Goal: Information Seeking & Learning: Learn about a topic

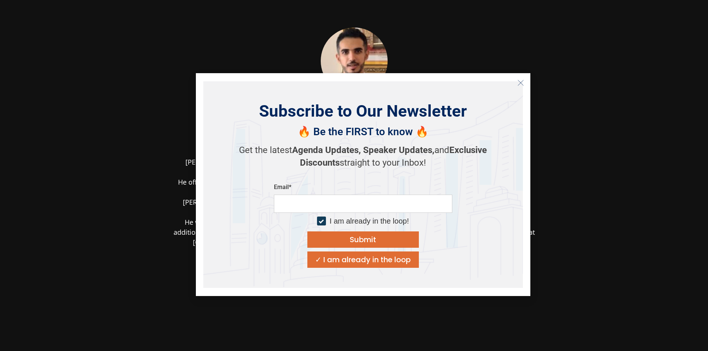
click at [566, 58] on section "[PERSON_NAME] Senior Associate, Fund Investments Oman Investment Authority [PER…" at bounding box center [354, 196] width 708 height 393
click at [520, 81] on icon "Close" at bounding box center [521, 83] width 7 height 7
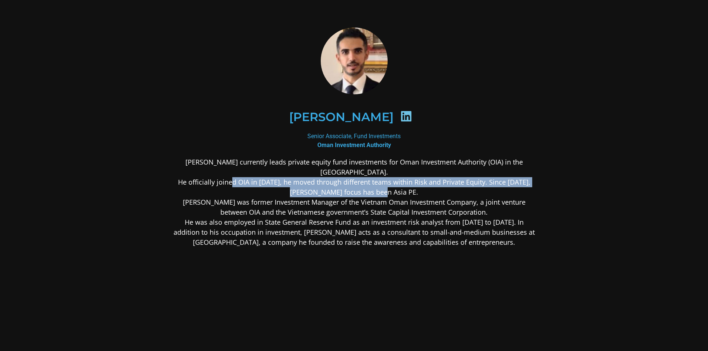
drag, startPoint x: 239, startPoint y: 181, endPoint x: 437, endPoint y: 189, distance: 198.0
click at [437, 189] on p "[PERSON_NAME] currently leads private equity fund investments for Oman Investme…" at bounding box center [354, 202] width 361 height 90
click at [415, 193] on p "[PERSON_NAME] currently leads private equity fund investments for Oman Investme…" at bounding box center [354, 202] width 361 height 90
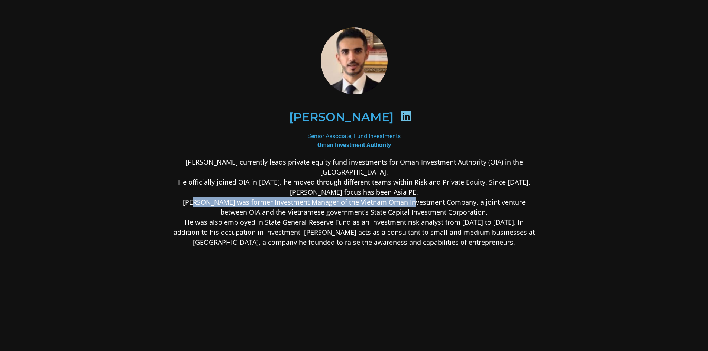
drag, startPoint x: 193, startPoint y: 200, endPoint x: 415, endPoint y: 204, distance: 222.4
click at [415, 204] on p "[PERSON_NAME] currently leads private equity fund investments for Oman Investme…" at bounding box center [354, 202] width 361 height 90
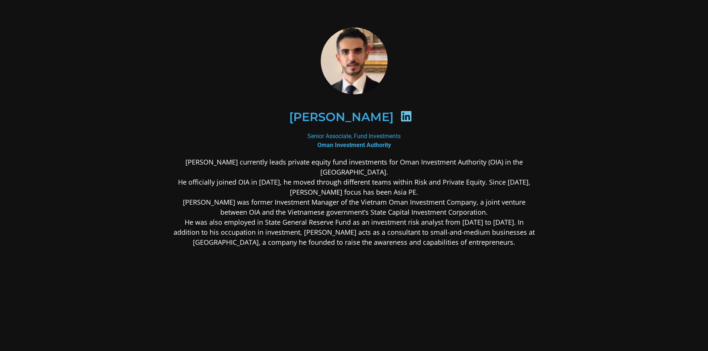
click at [442, 204] on p "[PERSON_NAME] currently leads private equity fund investments for Oman Investme…" at bounding box center [354, 202] width 361 height 90
drag, startPoint x: 266, startPoint y: 210, endPoint x: 460, endPoint y: 212, distance: 193.4
click at [460, 212] on p "[PERSON_NAME] currently leads private equity fund investments for Oman Investme…" at bounding box center [354, 202] width 361 height 90
click at [395, 209] on p "[PERSON_NAME] currently leads private equity fund investments for Oman Investme…" at bounding box center [354, 202] width 361 height 90
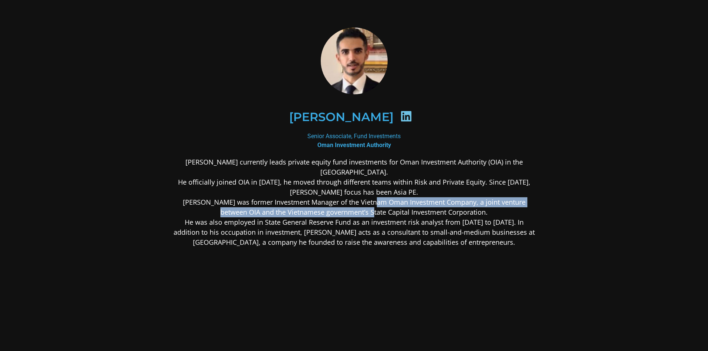
drag, startPoint x: 380, startPoint y: 201, endPoint x: 377, endPoint y: 209, distance: 8.2
click at [377, 209] on p "[PERSON_NAME] currently leads private equity fund investments for Oman Investme…" at bounding box center [354, 202] width 361 height 90
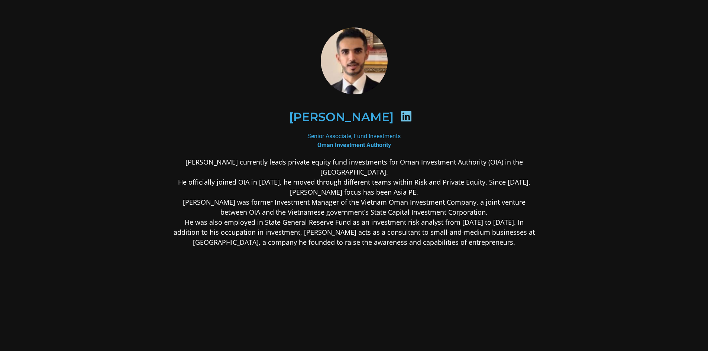
click at [278, 219] on p "[PERSON_NAME] currently leads private equity fund investments for Oman Investme…" at bounding box center [354, 202] width 361 height 90
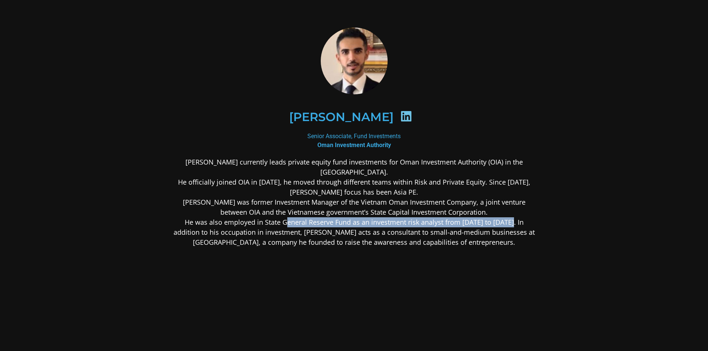
drag, startPoint x: 273, startPoint y: 222, endPoint x: 500, endPoint y: 225, distance: 226.9
click at [500, 225] on p "[PERSON_NAME] currently leads private equity fund investments for Oman Investme…" at bounding box center [354, 202] width 361 height 90
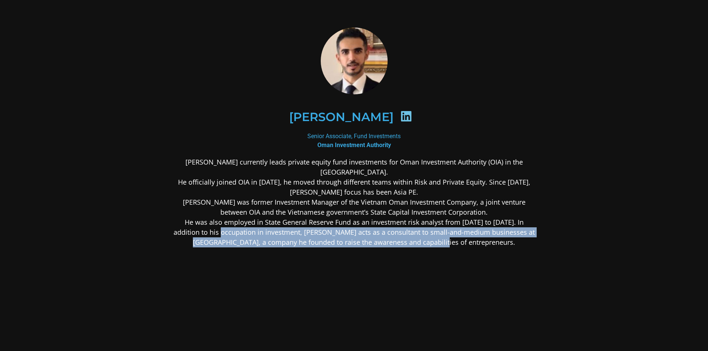
drag, startPoint x: 213, startPoint y: 230, endPoint x: 482, endPoint y: 246, distance: 269.7
click at [482, 246] on p "[PERSON_NAME] currently leads private equity fund investments for Oman Investme…" at bounding box center [354, 202] width 361 height 90
click at [495, 250] on div "[PERSON_NAME] currently leads private equity fund investments for Oman Investme…" at bounding box center [354, 261] width 361 height 208
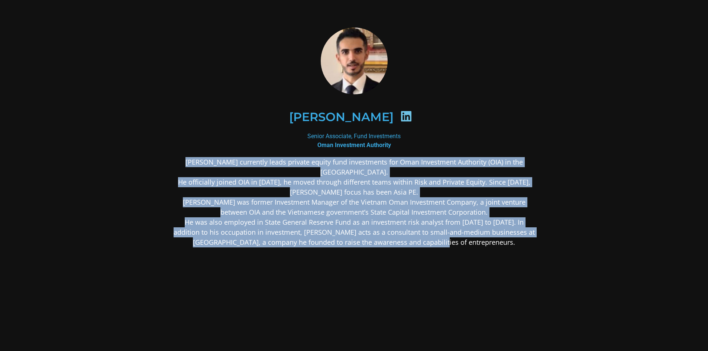
drag, startPoint x: 174, startPoint y: 164, endPoint x: 485, endPoint y: 240, distance: 319.7
click at [485, 240] on p "[PERSON_NAME] currently leads private equity fund investments for Oman Investme…" at bounding box center [354, 202] width 361 height 90
click at [486, 248] on div "[PERSON_NAME] currently leads private equity fund investments for Oman Investme…" at bounding box center [354, 261] width 361 height 208
drag, startPoint x: 486, startPoint y: 245, endPoint x: 174, endPoint y: 156, distance: 323.8
click at [174, 156] on div "[PERSON_NAME] Senior Associate, Fund Investments Oman Investment Authority [PER…" at bounding box center [354, 197] width 361 height 338
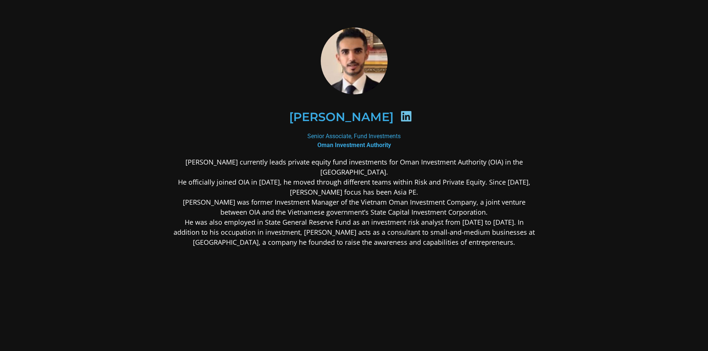
click at [485, 102] on div "[PERSON_NAME]" at bounding box center [354, 117] width 325 height 38
